Goal: Information Seeking & Learning: Learn about a topic

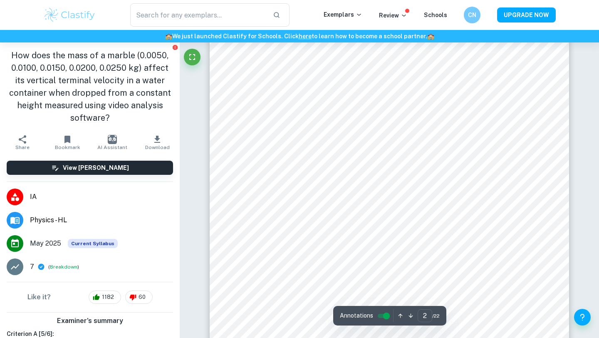
scroll to position [727, 0]
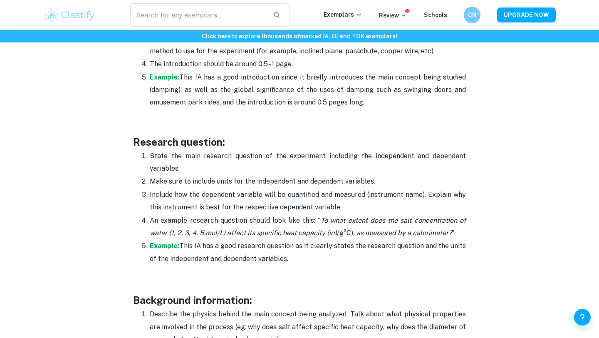
scroll to position [647, 0]
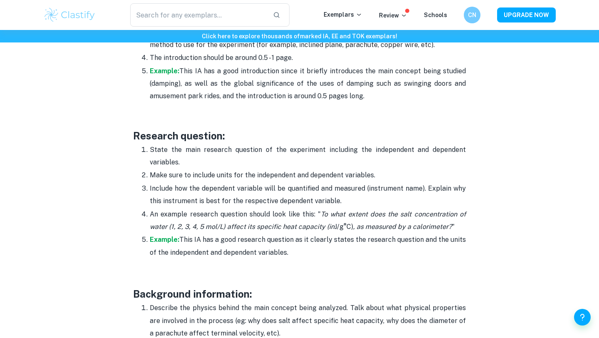
click at [147, 132] on h3 "Research question:" at bounding box center [299, 135] width 333 height 15
drag, startPoint x: 147, startPoint y: 132, endPoint x: 191, endPoint y: 132, distance: 43.3
click at [191, 132] on h3 "Research question:" at bounding box center [299, 135] width 333 height 15
copy h3 "Research question"
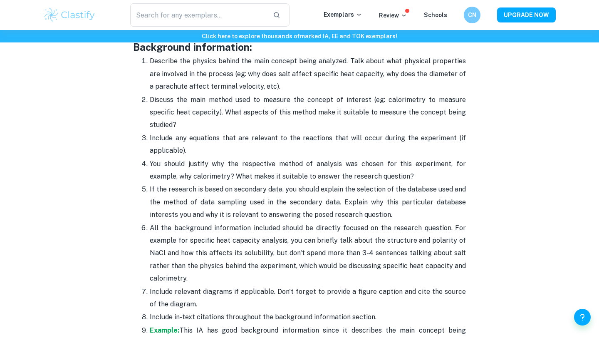
scroll to position [796, 0]
